Goal: Information Seeking & Learning: Learn about a topic

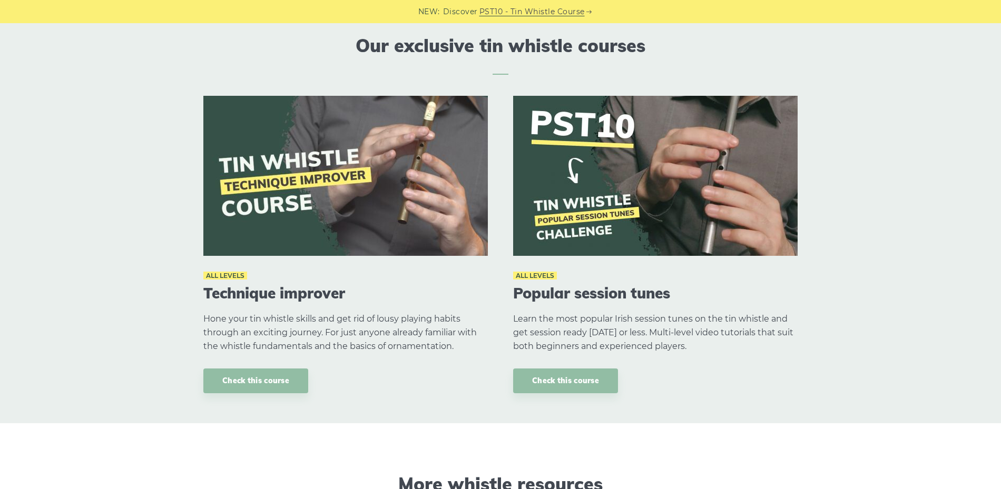
scroll to position [825, 0]
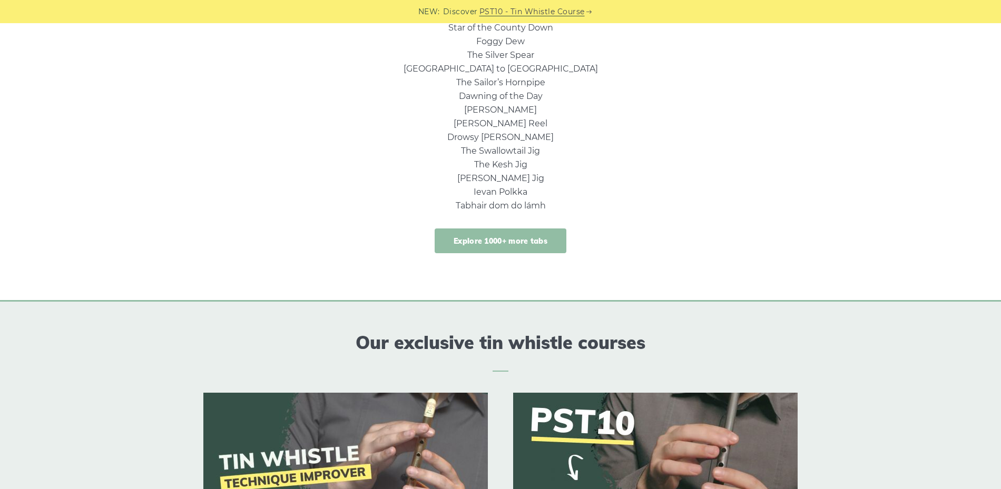
click at [493, 243] on link "Explore 1000+ more tabs" at bounding box center [500, 241] width 132 height 25
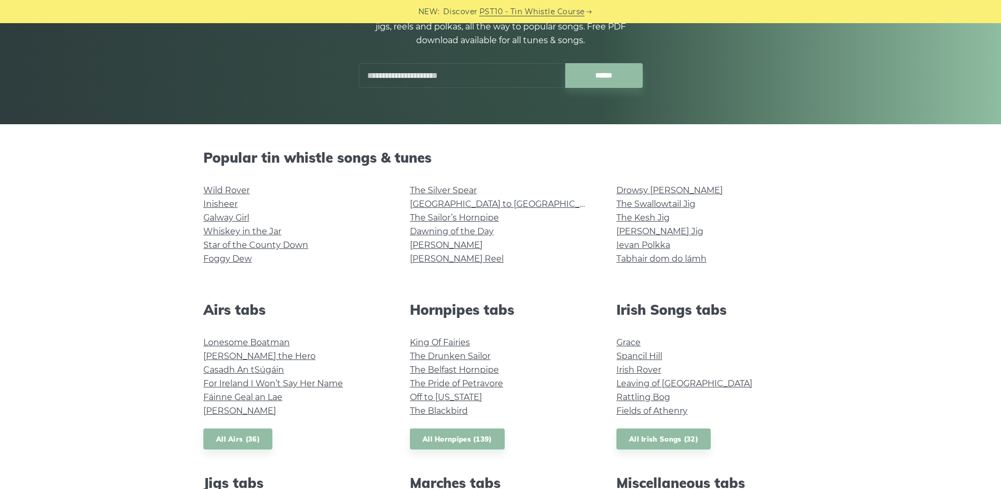
scroll to position [158, 0]
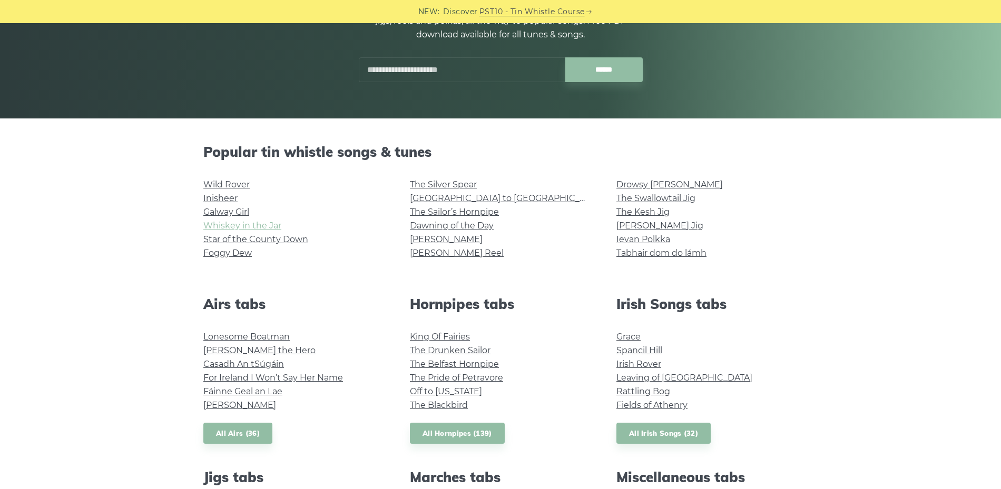
click at [229, 225] on link "Whiskey in the Jar" at bounding box center [242, 226] width 78 height 10
click at [462, 347] on link "The Drunken Sailor" at bounding box center [450, 350] width 81 height 10
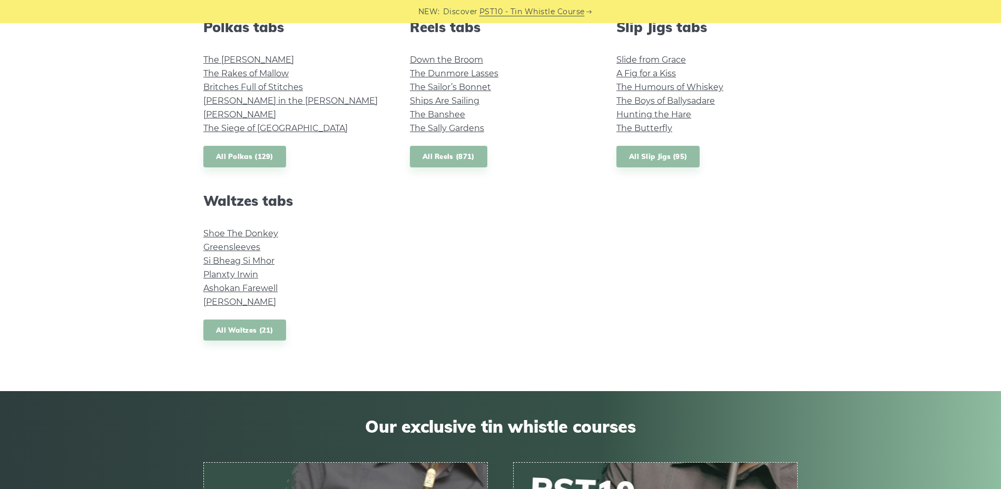
scroll to position [843, 0]
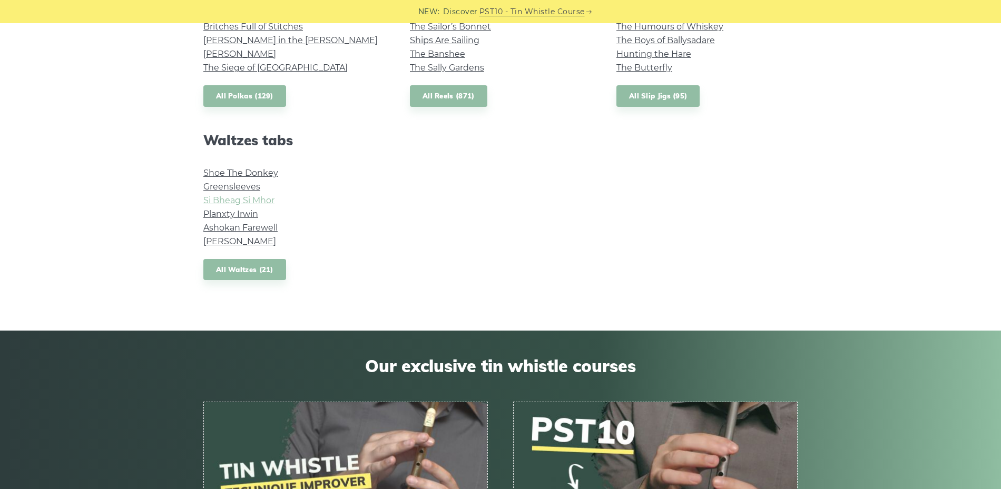
click at [236, 198] on link "Si­ Bheag Si­ Mhor" at bounding box center [238, 200] width 71 height 10
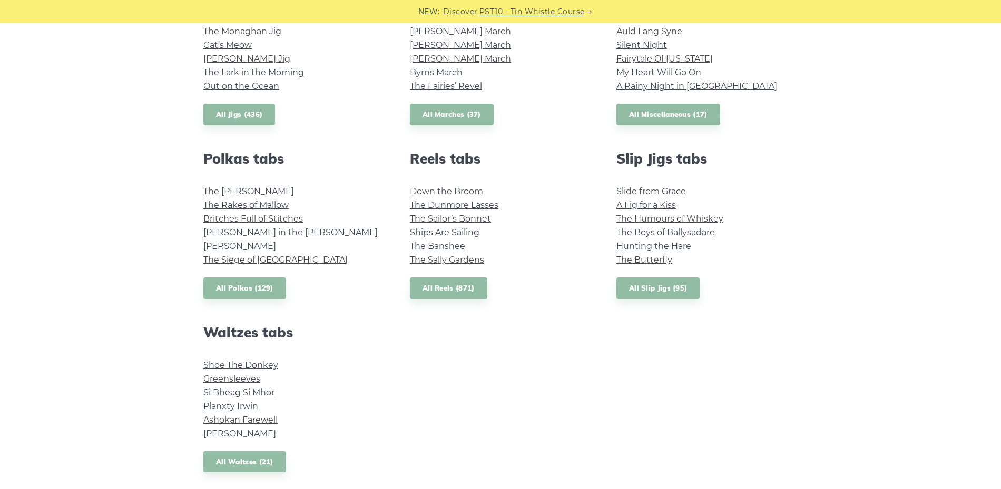
scroll to position [790, 0]
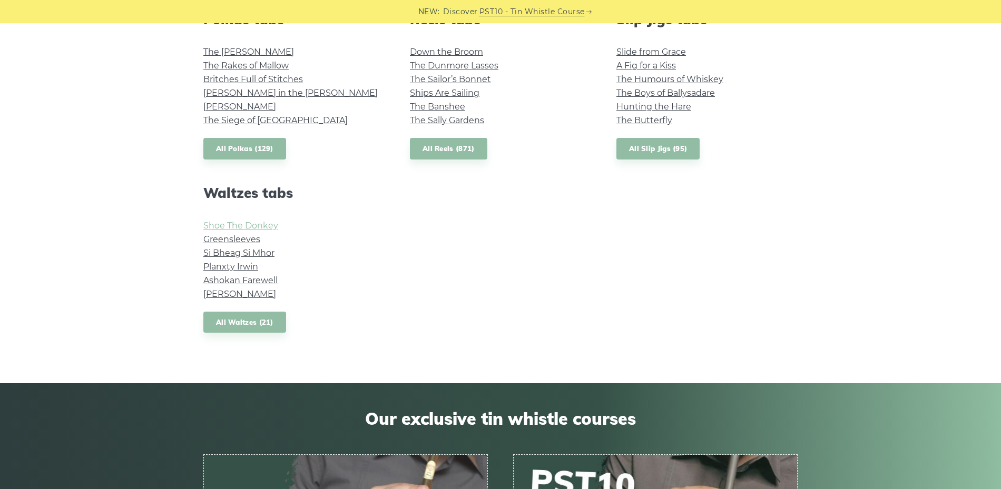
click at [239, 224] on link "Shoe The Donkey" at bounding box center [240, 226] width 75 height 10
click at [234, 243] on link "Greensleeves" at bounding box center [231, 239] width 57 height 10
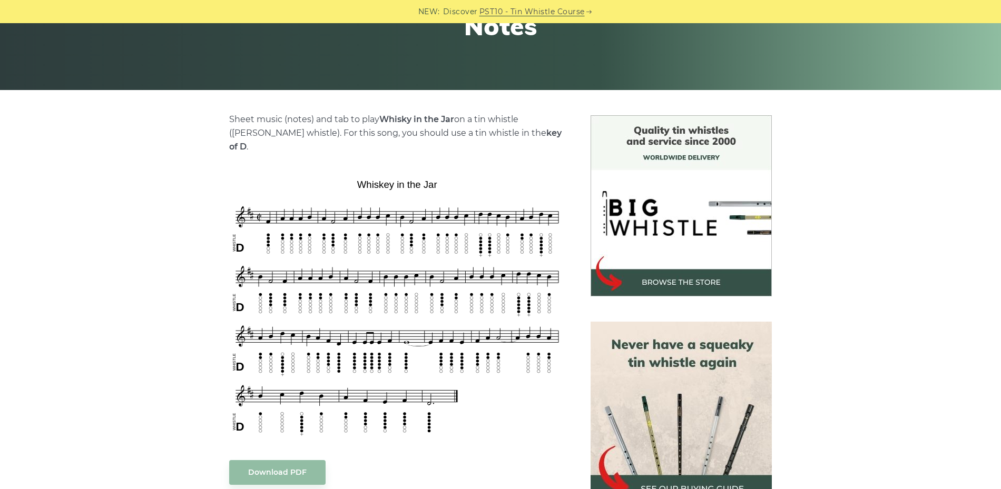
scroll to position [263, 0]
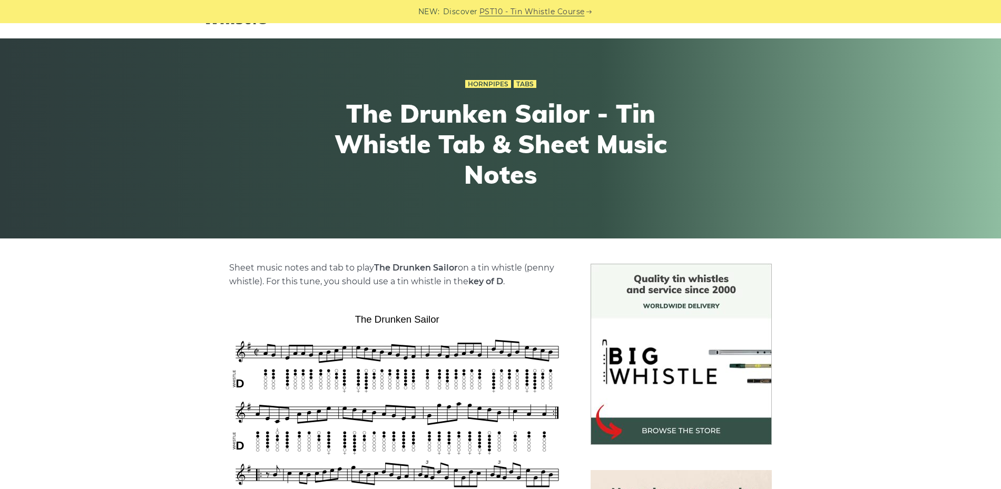
scroll to position [158, 0]
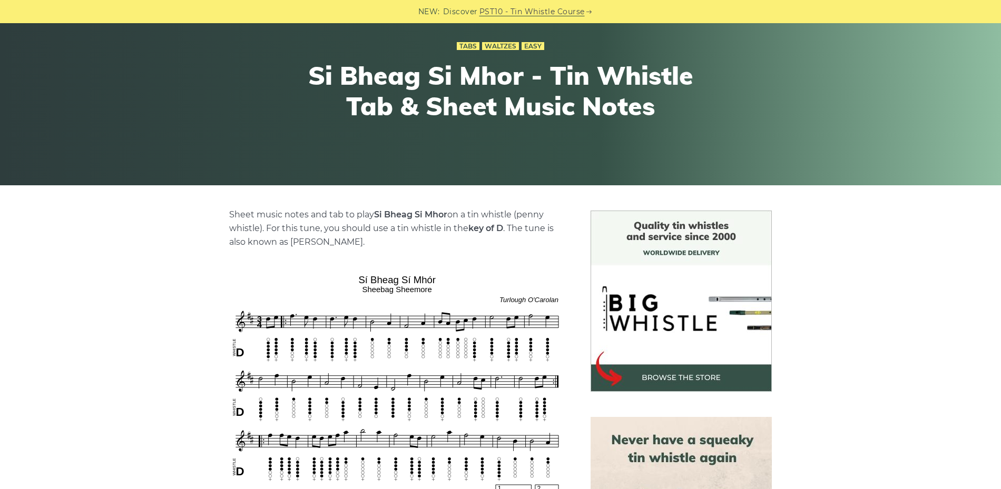
scroll to position [211, 0]
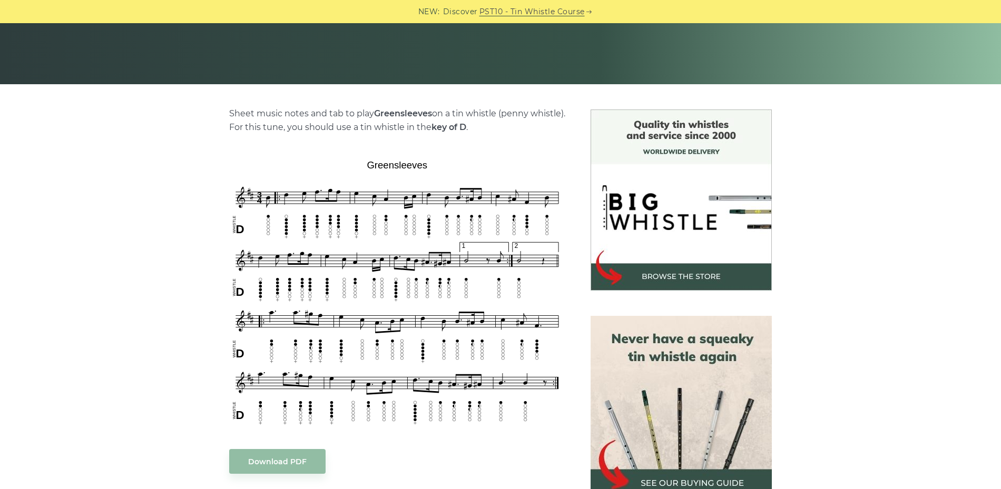
scroll to position [211, 0]
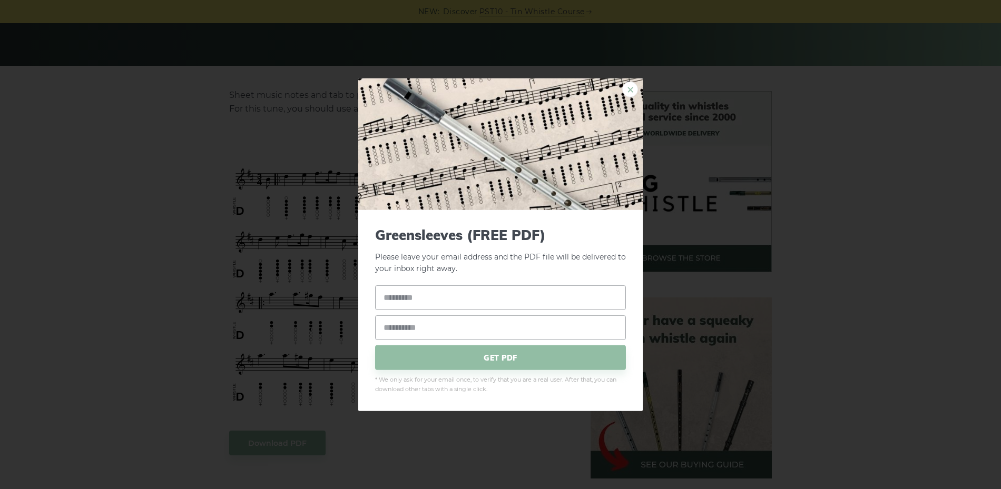
click at [634, 87] on link "×" at bounding box center [630, 89] width 16 height 16
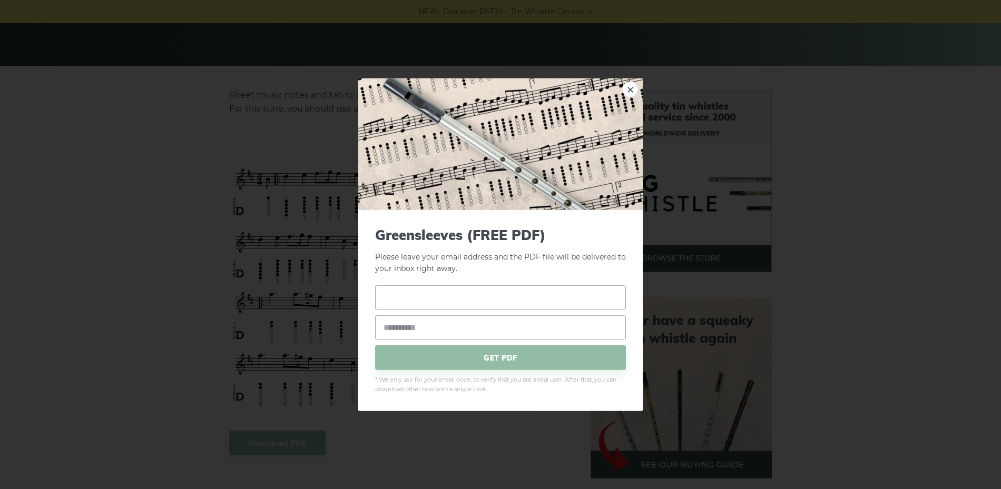
click at [402, 298] on input "text" at bounding box center [500, 297] width 251 height 25
type input "*****"
click at [388, 331] on input "email" at bounding box center [500, 327] width 251 height 25
type input "**********"
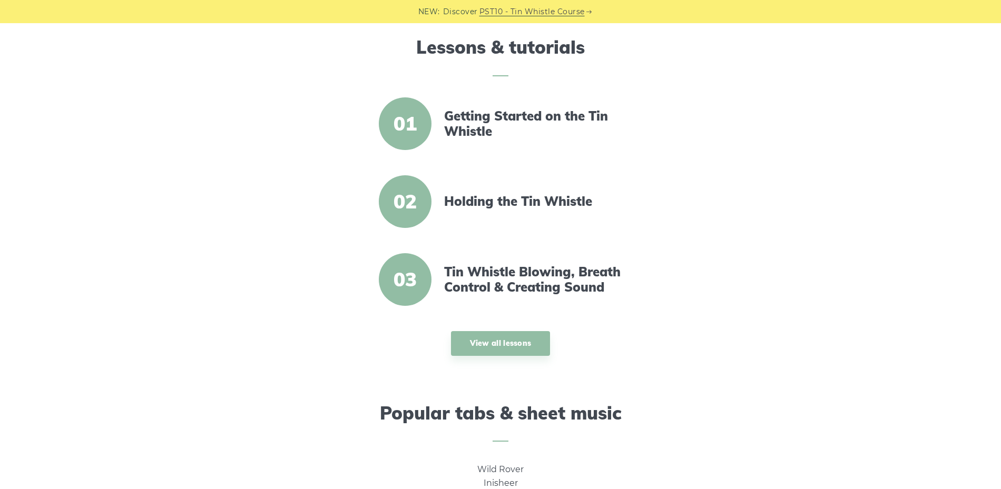
scroll to position [316, 0]
